Goal: Find specific fact: Find contact information

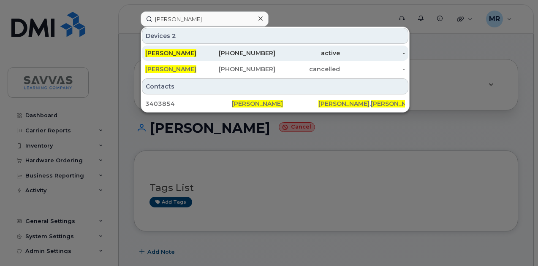
type input "[PERSON_NAME]"
click at [204, 51] on div "[PERSON_NAME]" at bounding box center [177, 53] width 65 height 8
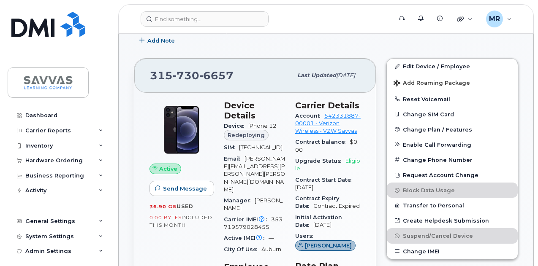
scroll to position [169, 0]
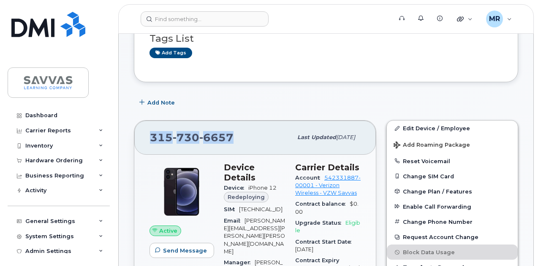
drag, startPoint x: 235, startPoint y: 132, endPoint x: 152, endPoint y: 138, distance: 83.4
click at [152, 137] on div "[PHONE_NUMBER]" at bounding box center [221, 138] width 142 height 18
copy span "[PHONE_NUMBER]"
click at [269, 95] on div "Add Note" at bounding box center [326, 102] width 384 height 15
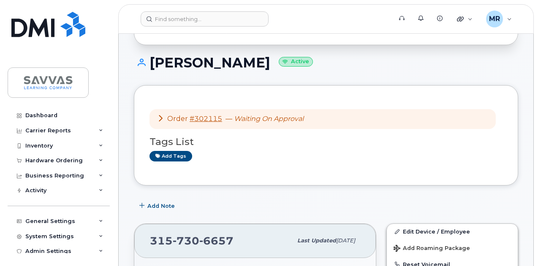
scroll to position [0, 0]
